Goal: Task Accomplishment & Management: Manage account settings

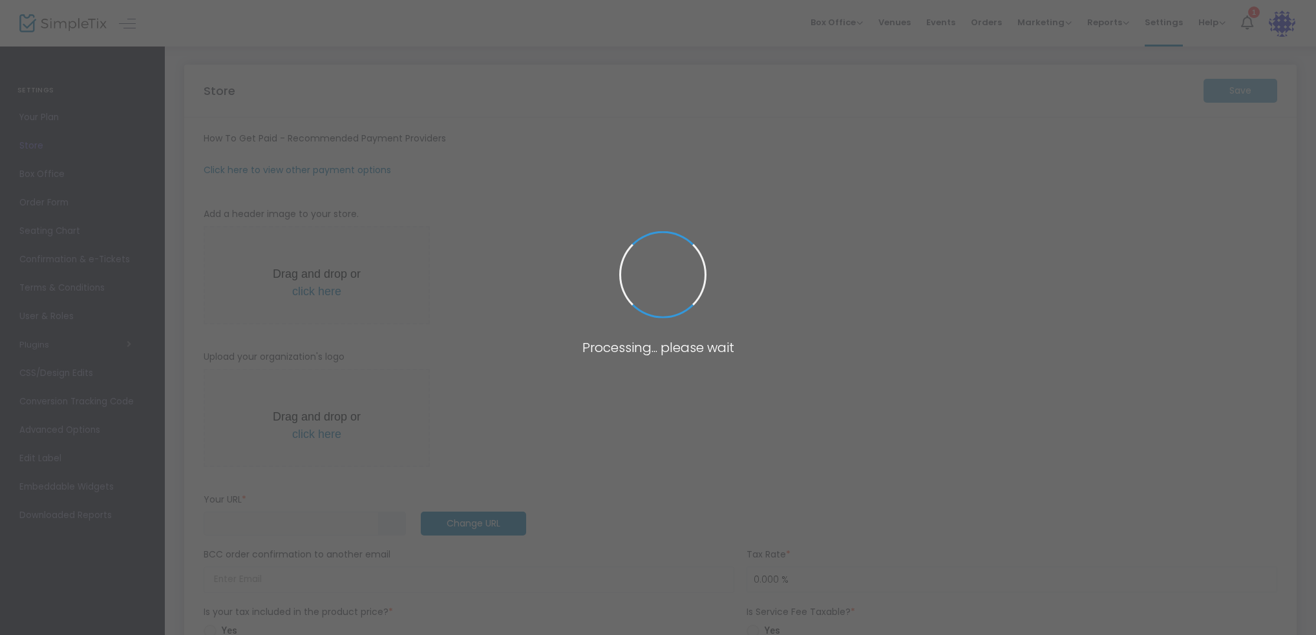
type input "[URL]"
type input "[EMAIL_ADDRESS][DOMAIN_NAME]"
type input "7.000 %"
radio input "true"
type input "Command Decisions Wargames Center"
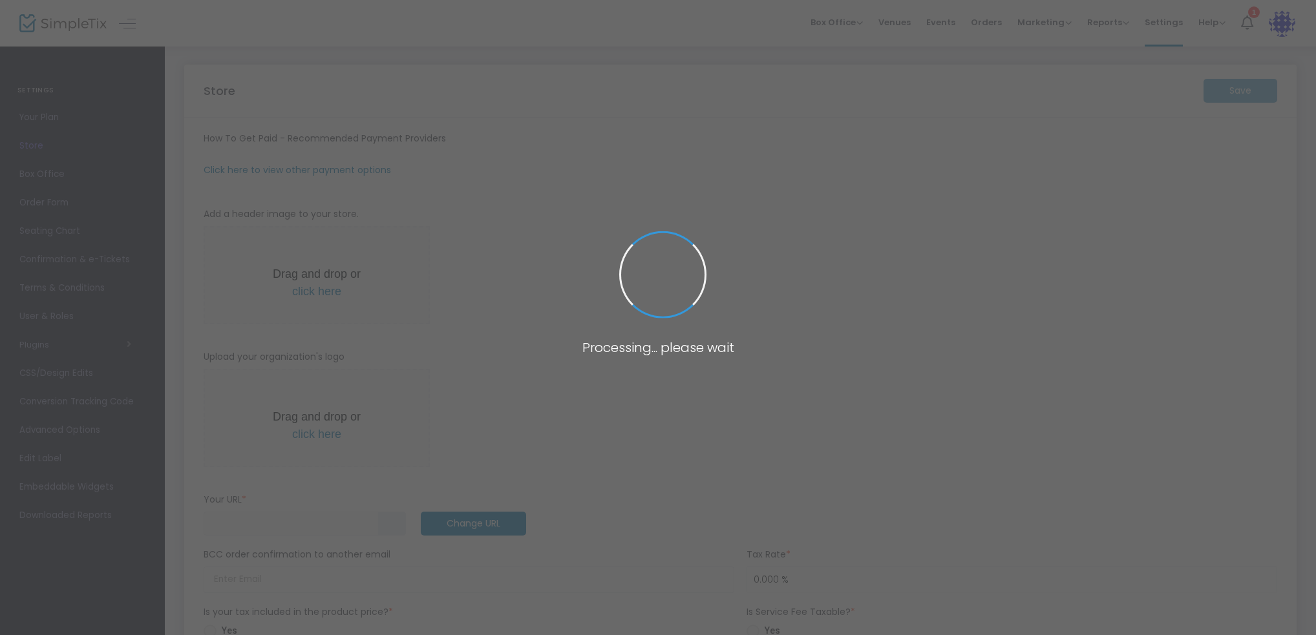
type input "[PHONE_NUMBER]"
type input "[DOMAIN_NAME][URL]"
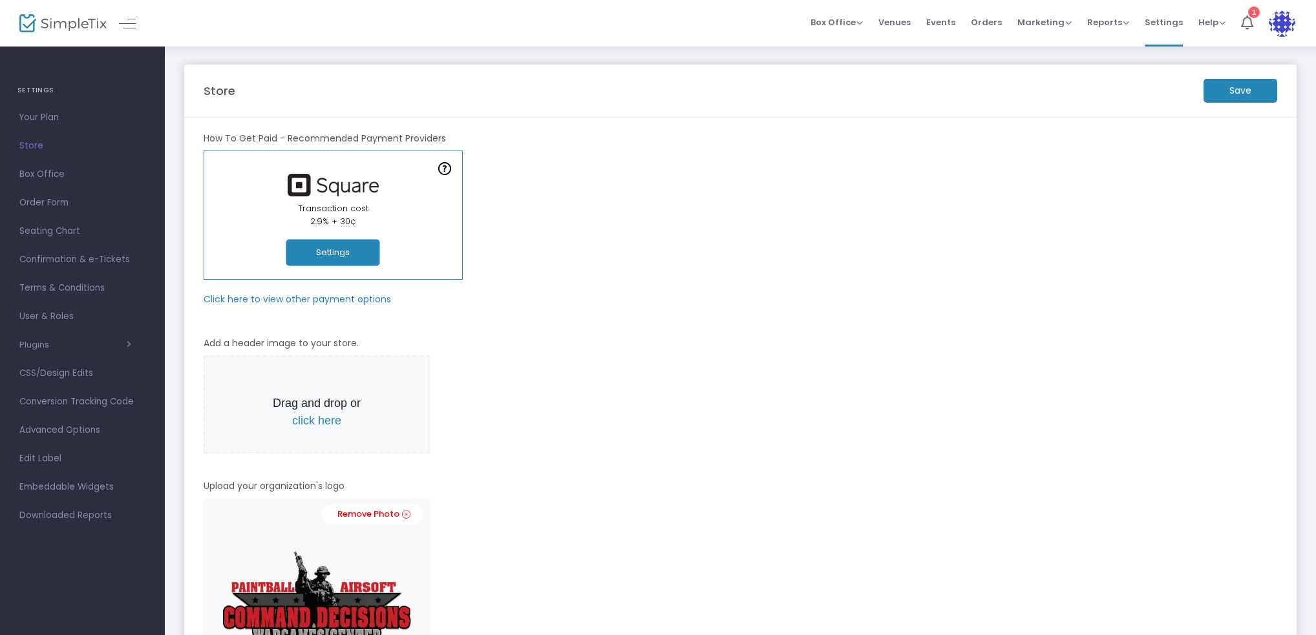
click at [90, 26] on img at bounding box center [62, 23] width 87 height 19
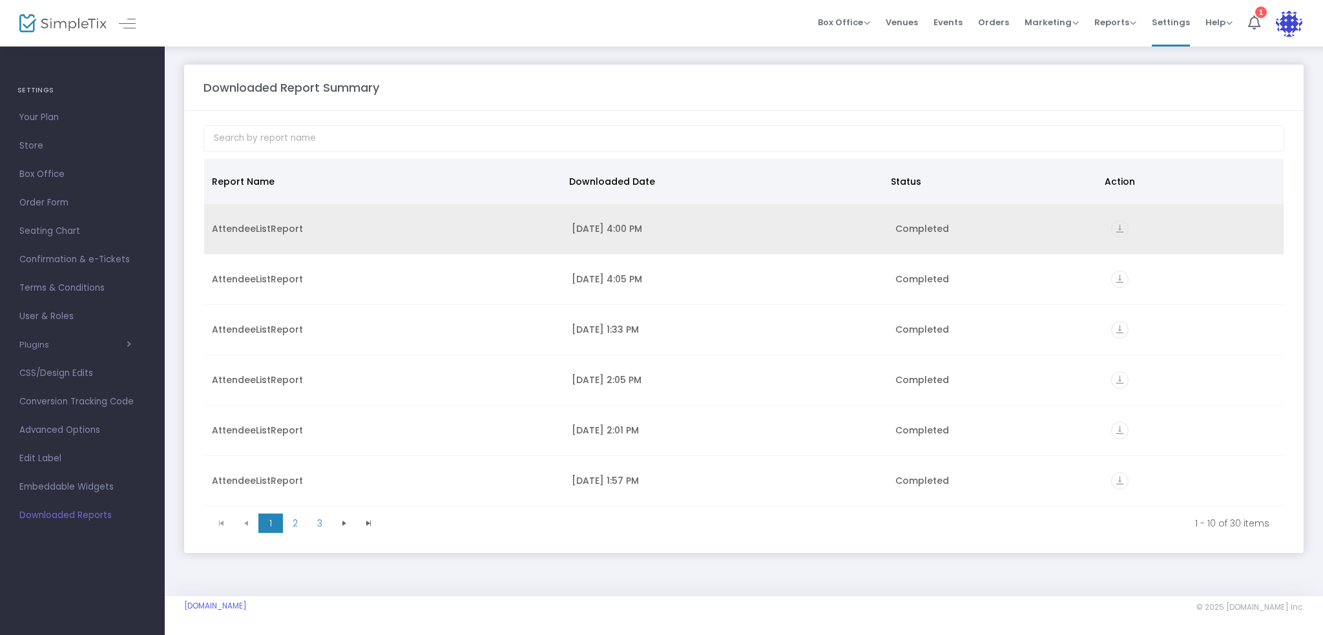
click at [1117, 230] on icon "vertical_align_bottom" at bounding box center [1119, 228] width 17 height 17
